Goal: Check status: Check status

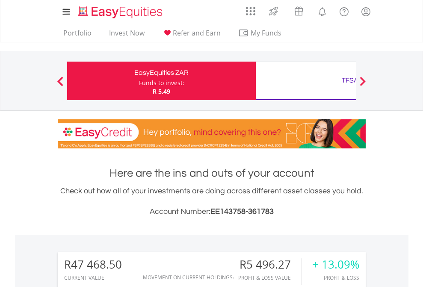
scroll to position [82, 134]
click at [139, 81] on div "Funds to invest:" at bounding box center [161, 83] width 45 height 9
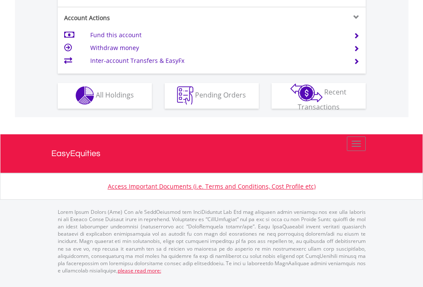
scroll to position [799, 0]
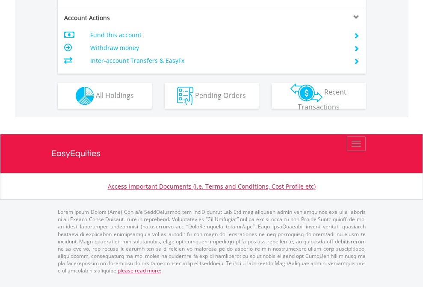
scroll to position [819, 0]
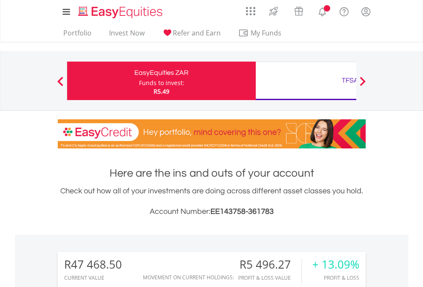
scroll to position [82, 134]
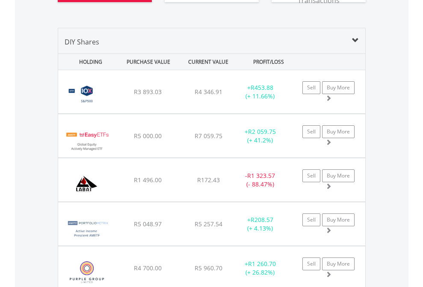
scroll to position [1019, 0]
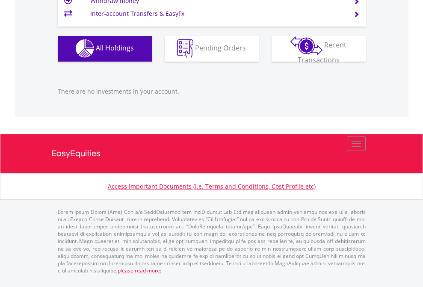
scroll to position [82, 134]
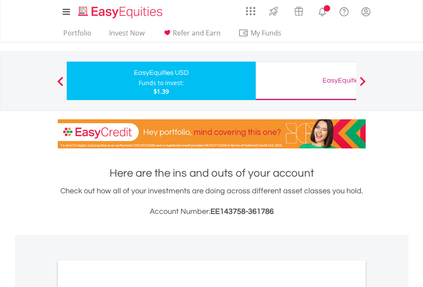
scroll to position [514, 0]
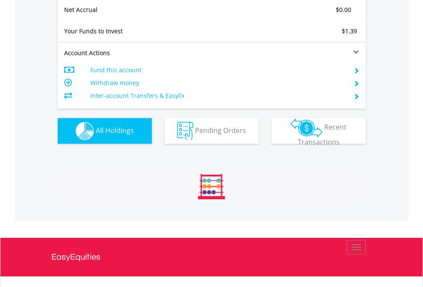
scroll to position [82, 134]
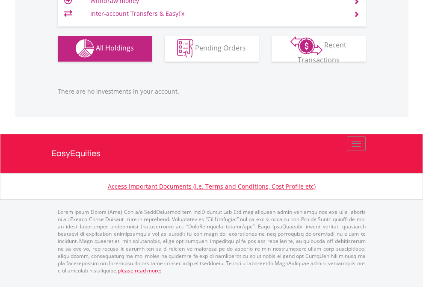
scroll to position [82, 134]
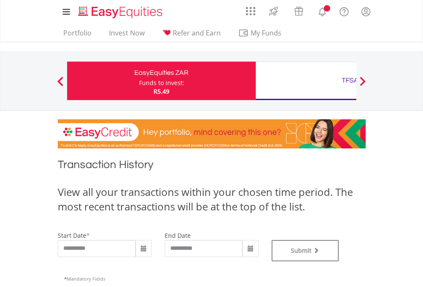
type input "**********"
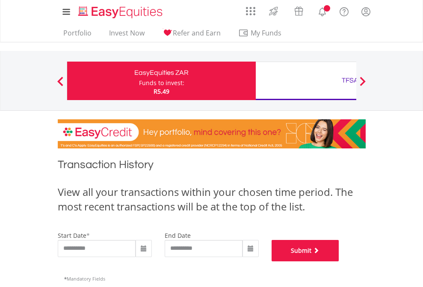
click at [339, 261] on button "Submit" at bounding box center [305, 250] width 68 height 21
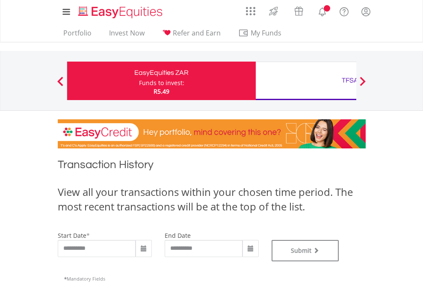
click at [305, 81] on div "TFSA" at bounding box center [350, 80] width 178 height 12
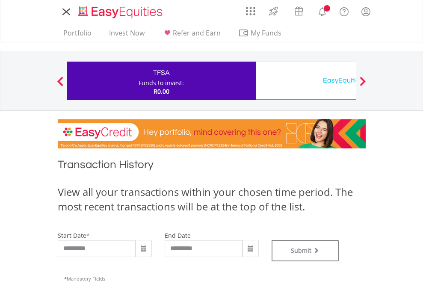
type input "**********"
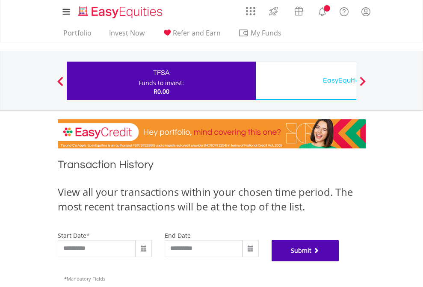
click at [339, 261] on button "Submit" at bounding box center [305, 250] width 68 height 21
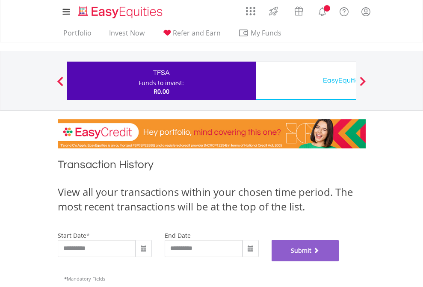
scroll to position [346, 0]
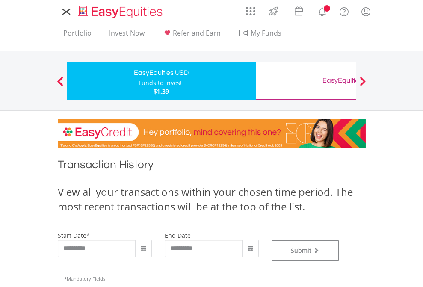
type input "**********"
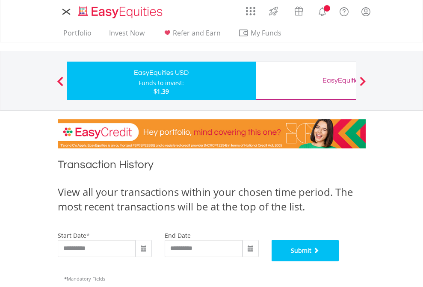
click at [339, 261] on button "Submit" at bounding box center [305, 250] width 68 height 21
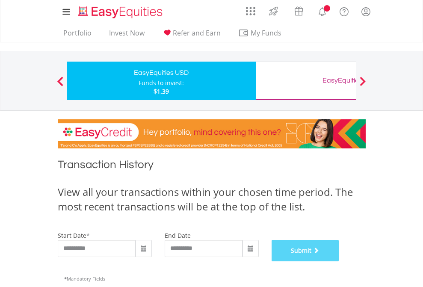
scroll to position [346, 0]
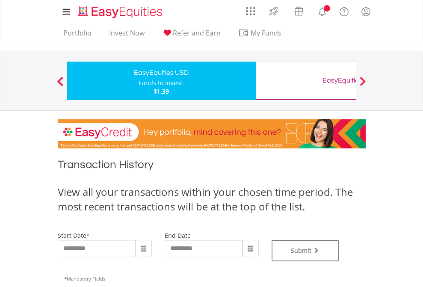
click at [305, 81] on div "EasyEquities GBP" at bounding box center [350, 80] width 178 height 12
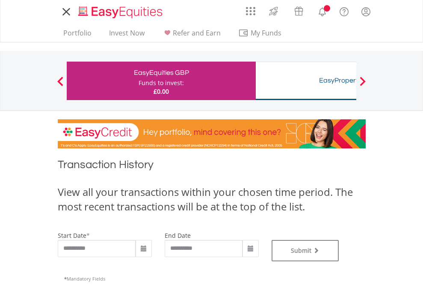
type input "**********"
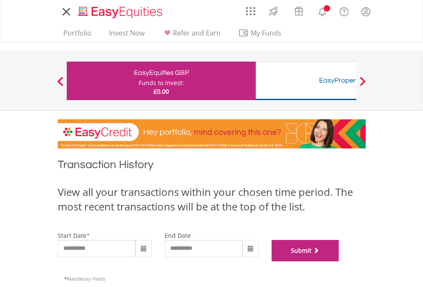
click at [339, 261] on button "Submit" at bounding box center [305, 250] width 68 height 21
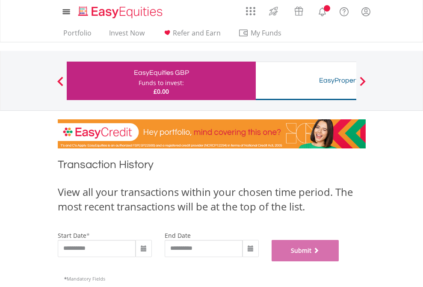
scroll to position [346, 0]
